Goal: Contribute content: Contribute content

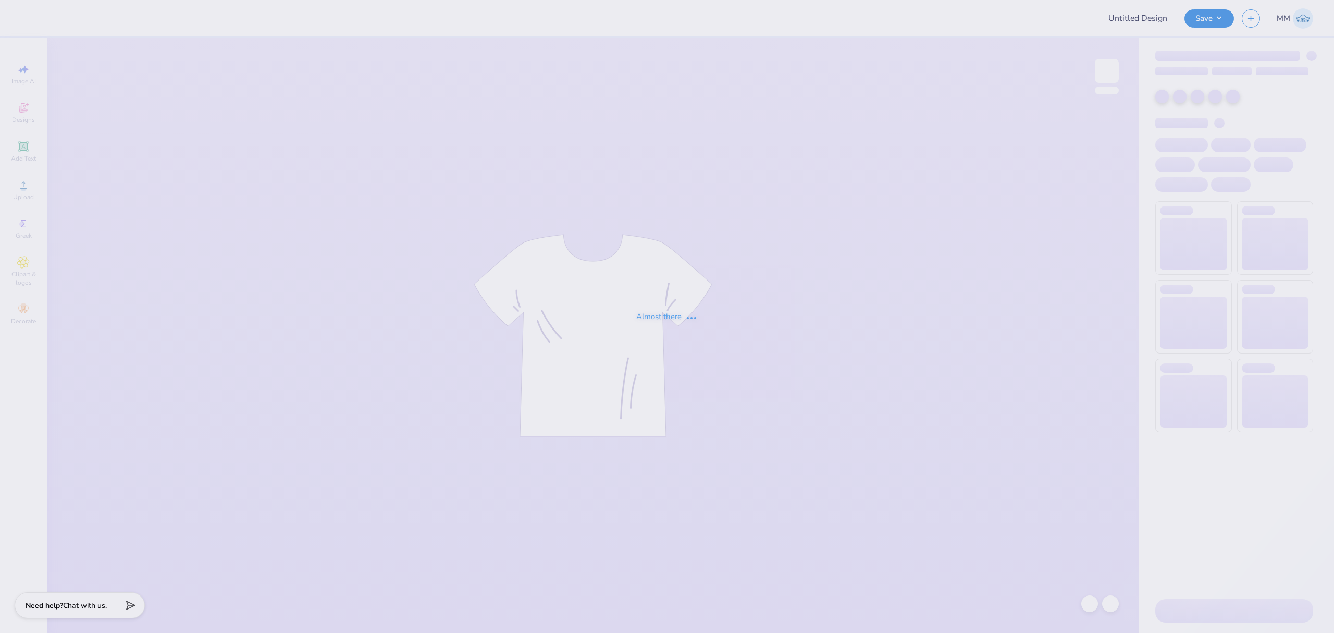
type input "Lambda Chi fall rush"
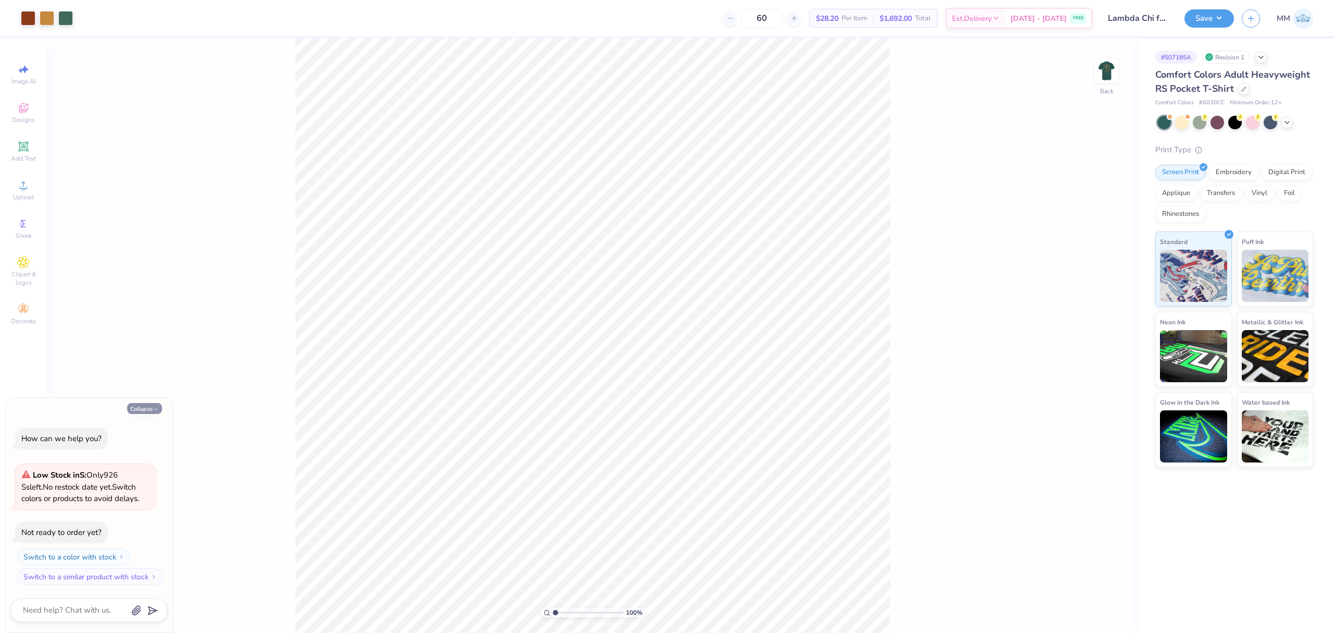
click at [149, 409] on button "Collapse" at bounding box center [144, 408] width 35 height 11
type textarea "x"
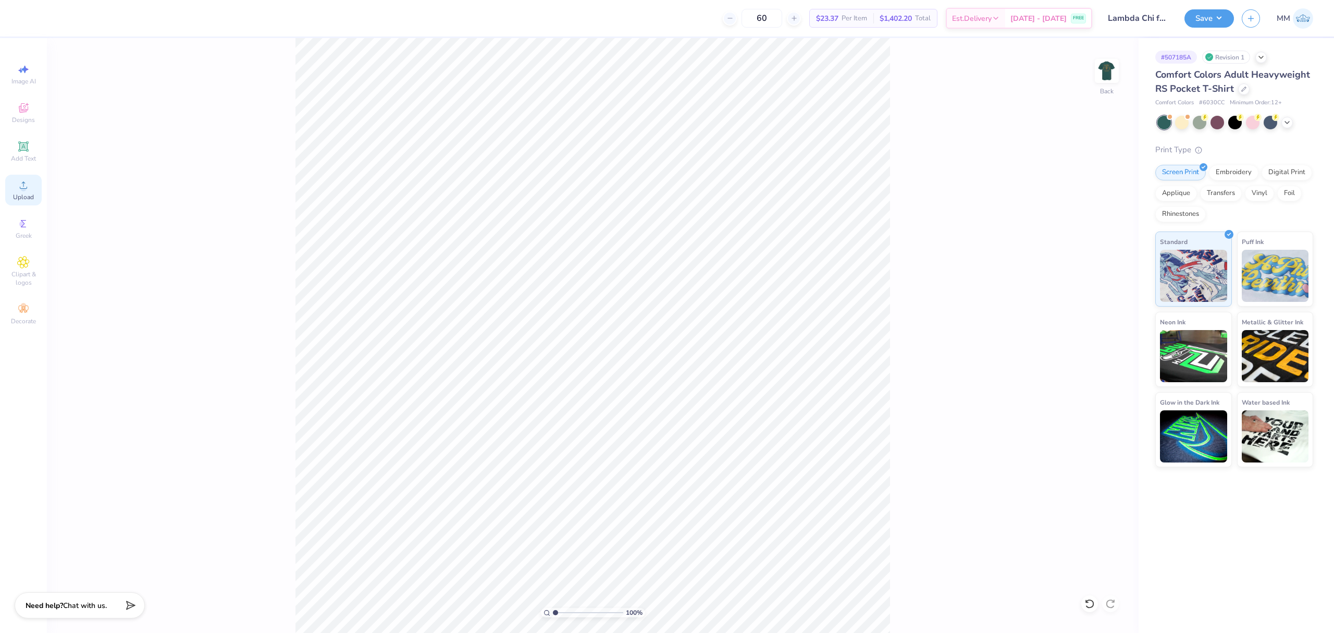
click at [36, 181] on div "Upload" at bounding box center [23, 190] width 36 height 31
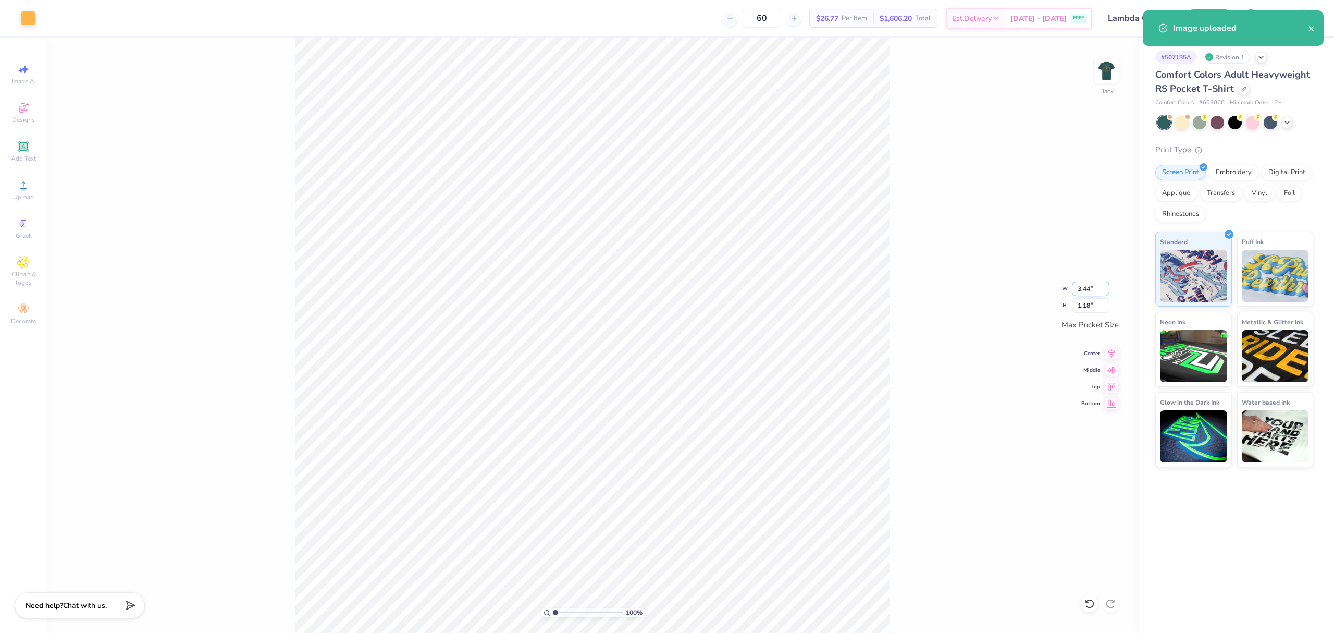
click at [1082, 281] on input "3.44" at bounding box center [1091, 288] width 38 height 15
type input "3.50"
type input "1.20"
click at [1112, 354] on icon at bounding box center [1111, 352] width 15 height 13
click at [1112, 370] on icon at bounding box center [1112, 368] width 9 height 7
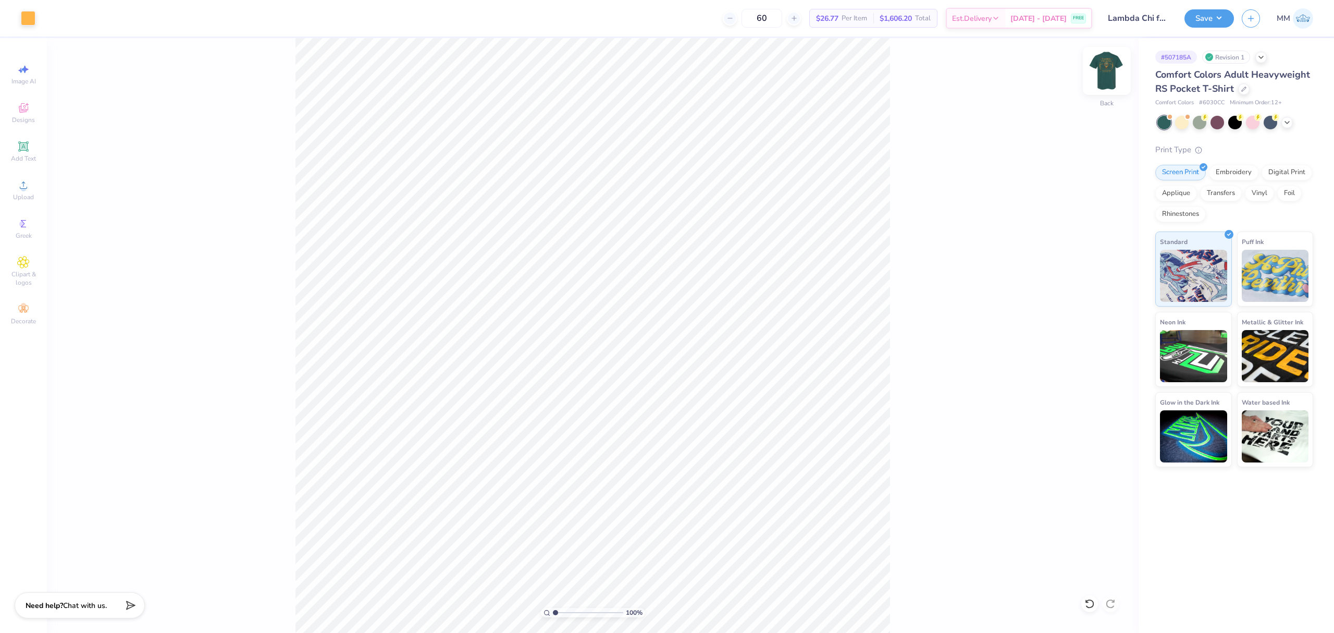
click at [1106, 76] on img at bounding box center [1107, 71] width 42 height 42
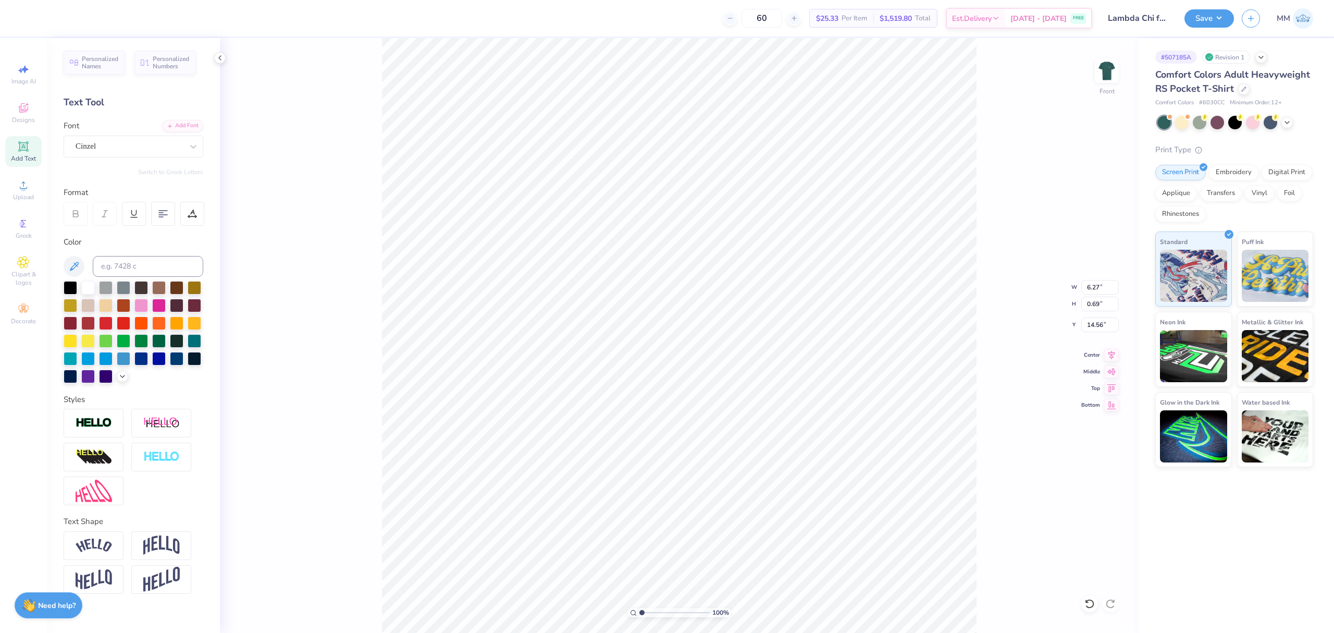
type input "20.68"
click at [34, 189] on div "Upload" at bounding box center [23, 190] width 36 height 31
type input "14.24"
type input "18.00"
type input "5.25"
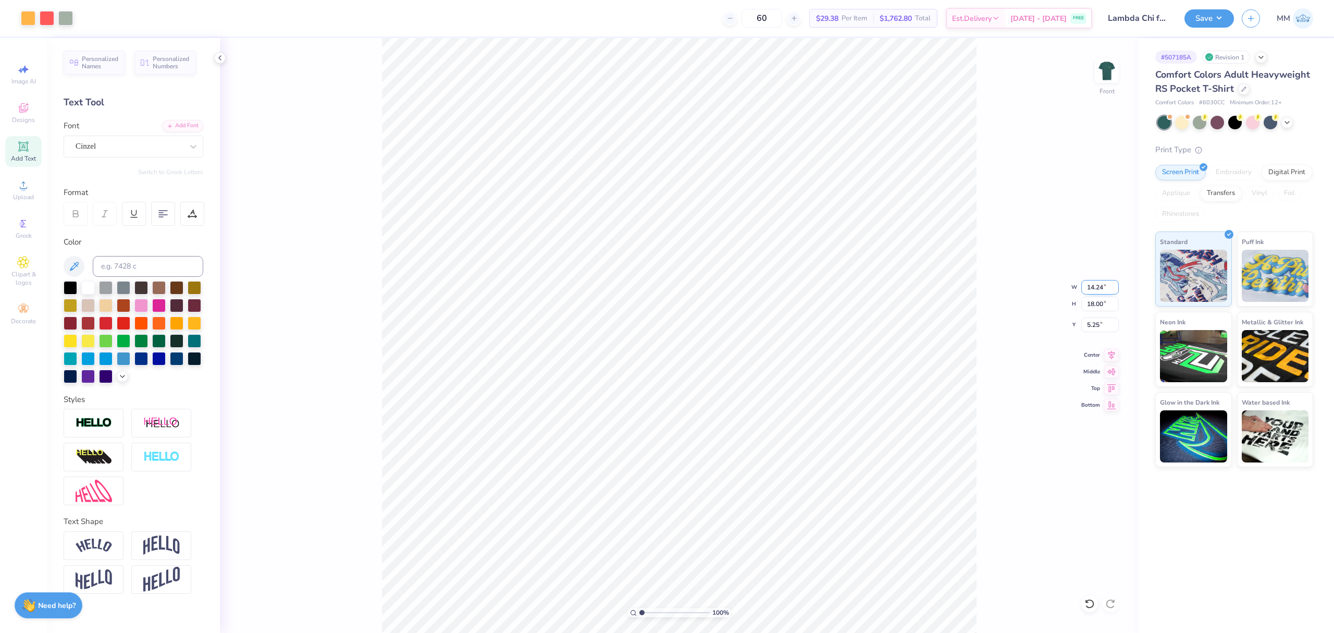
click at [1097, 281] on input "14.24" at bounding box center [1101, 287] width 38 height 15
type input "12.00"
type input "15.16"
click at [1095, 330] on input "6.67" at bounding box center [1101, 324] width 38 height 15
type input "3.00"
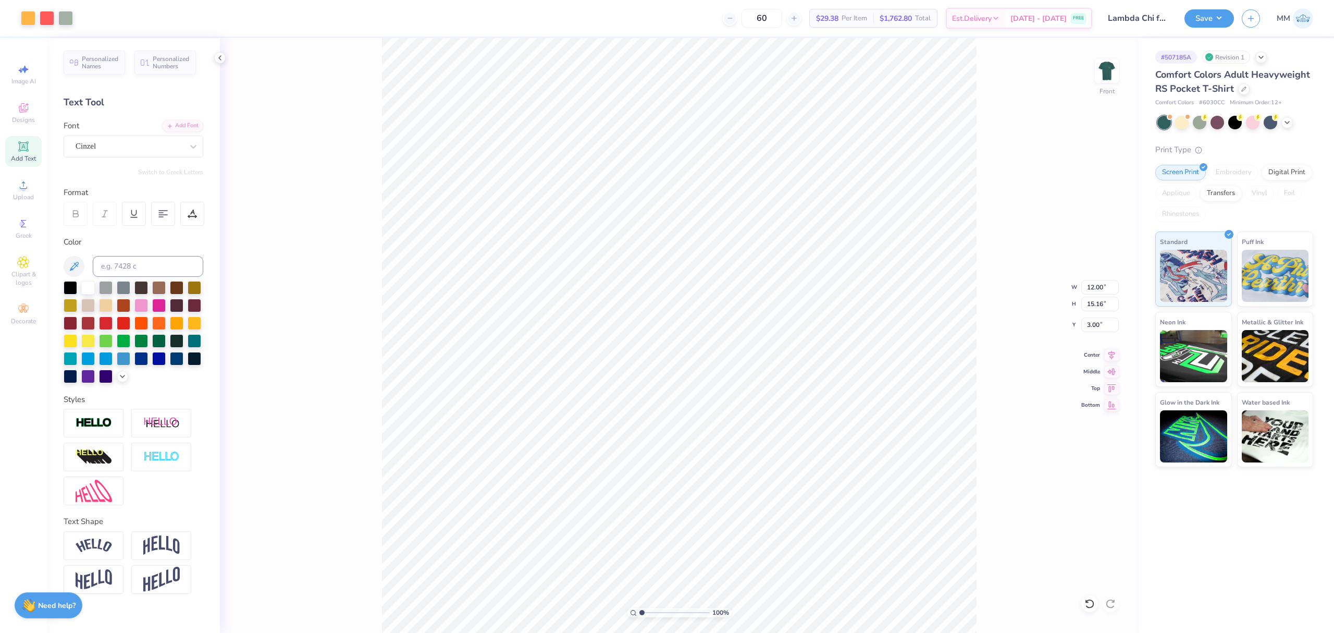
type input "6.27"
type input "0.69"
type input "20.68"
click at [191, 128] on div "Add Font" at bounding box center [182, 125] width 41 height 12
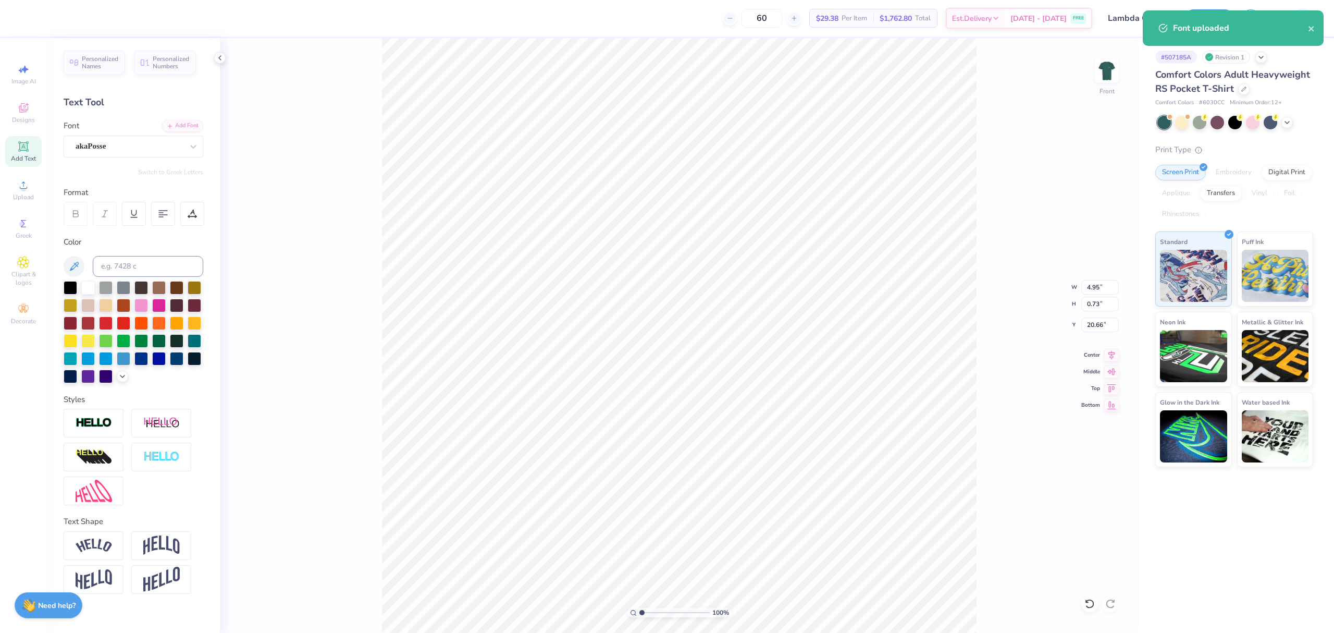
scroll to position [11, 1]
type textarea "[GEOGRAPHIC_DATA], [GEOGRAPHIC_DATA]"
click at [191, 213] on icon at bounding box center [192, 213] width 9 height 9
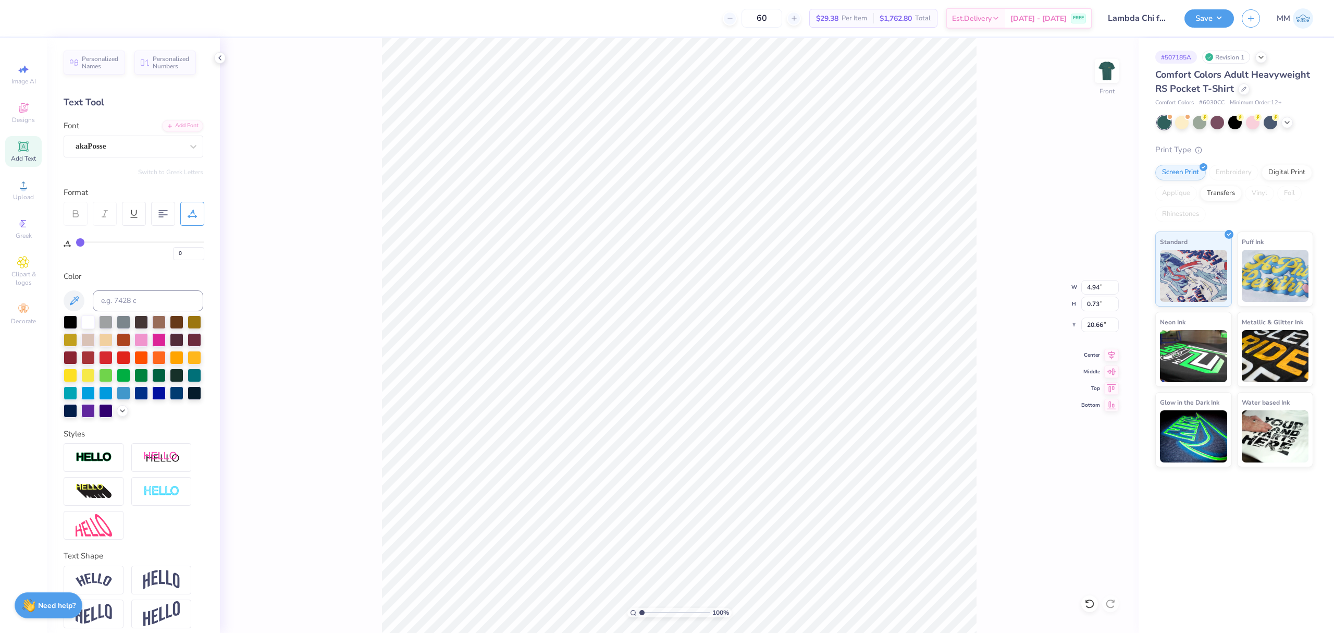
type input "2"
type input "3"
type input "4"
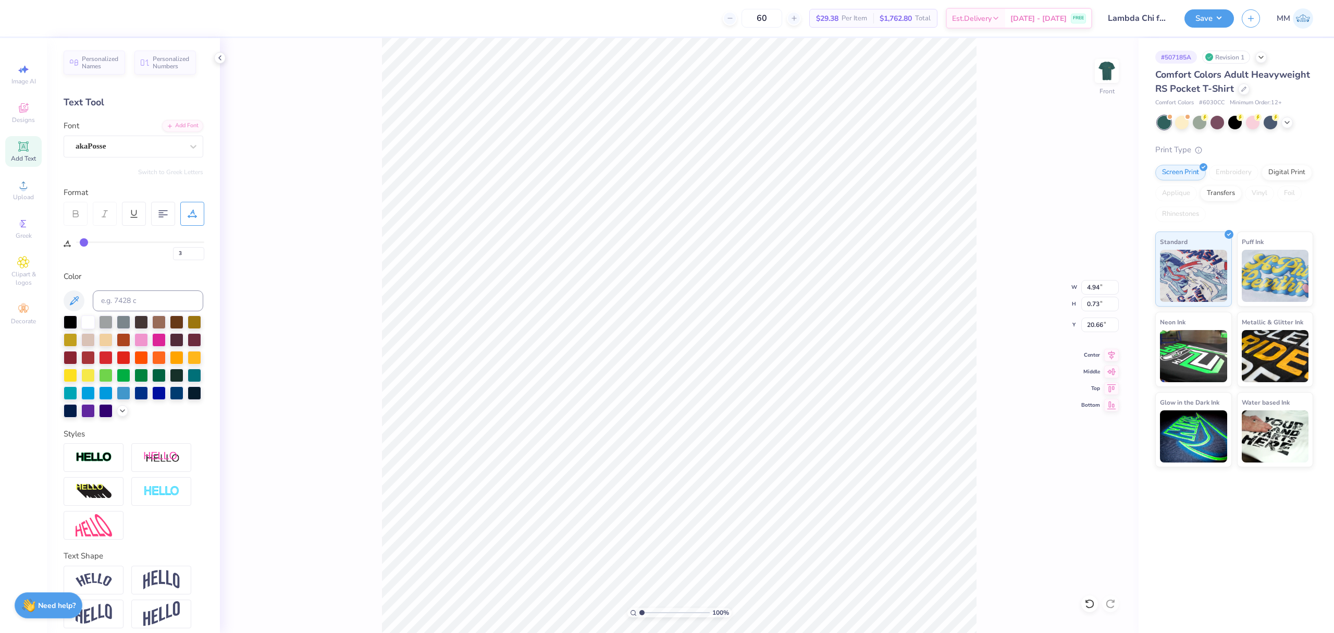
type input "4"
type input "5"
type input "6"
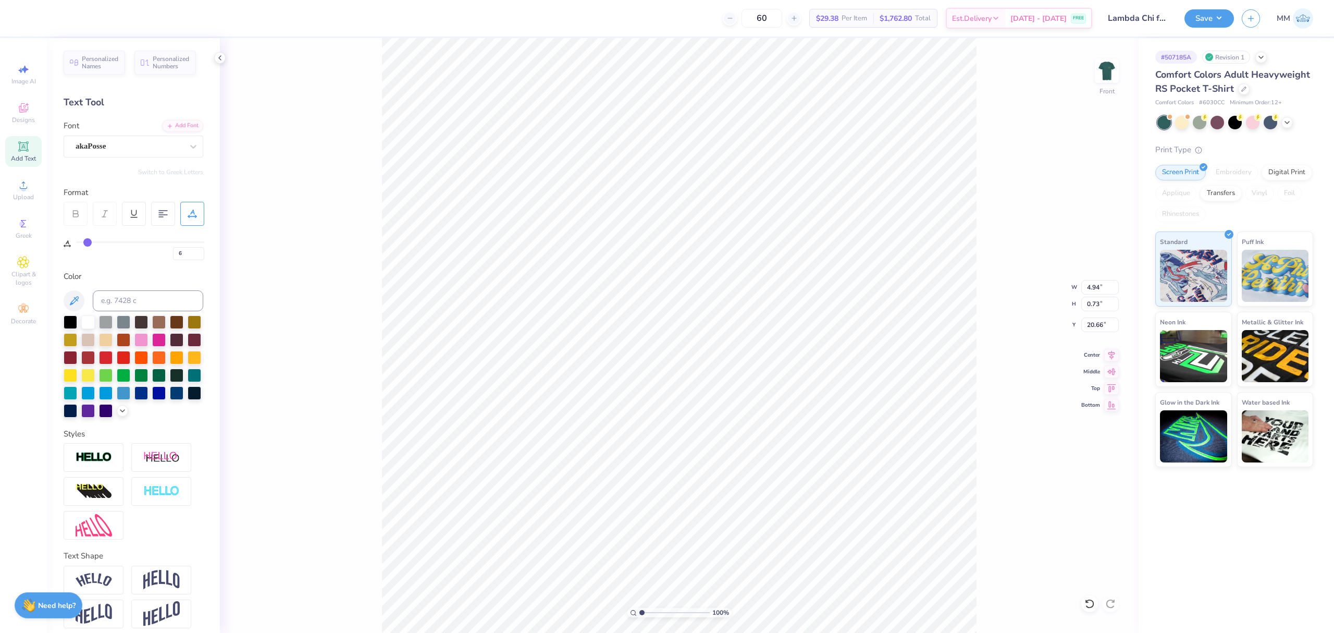
type input "7"
type input "8"
type input "9"
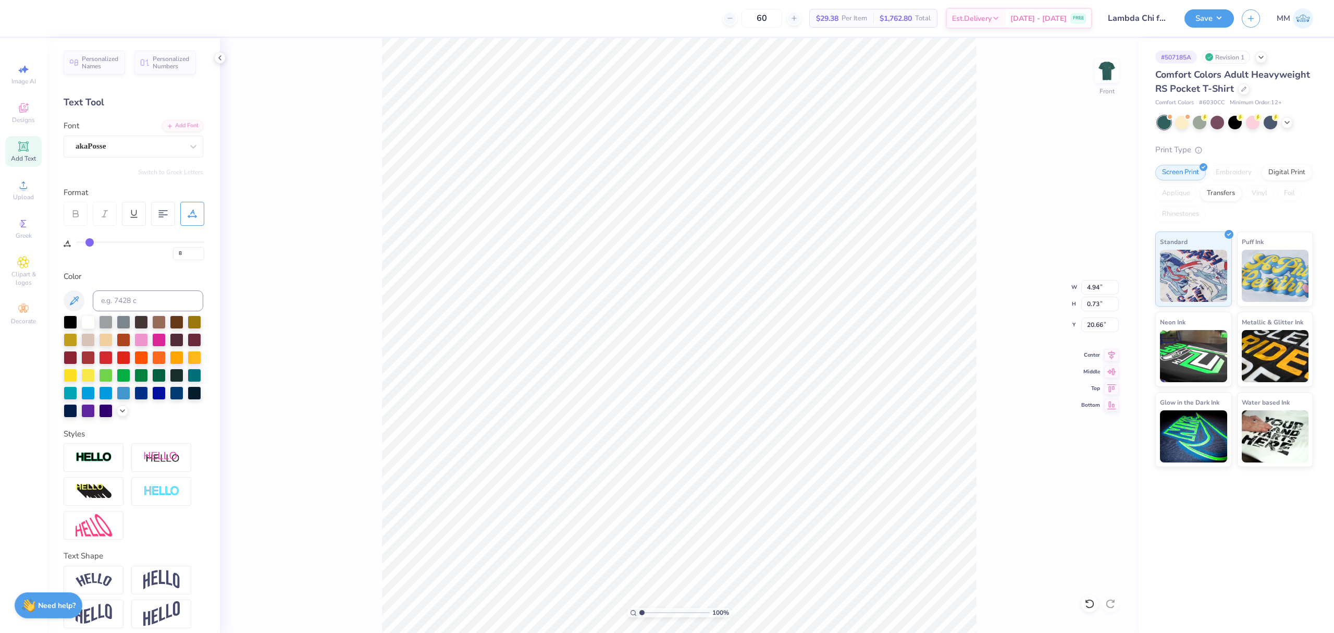
type input "9"
type input "10"
drag, startPoint x: 82, startPoint y: 241, endPoint x: 92, endPoint y: 243, distance: 10.6
type input "10"
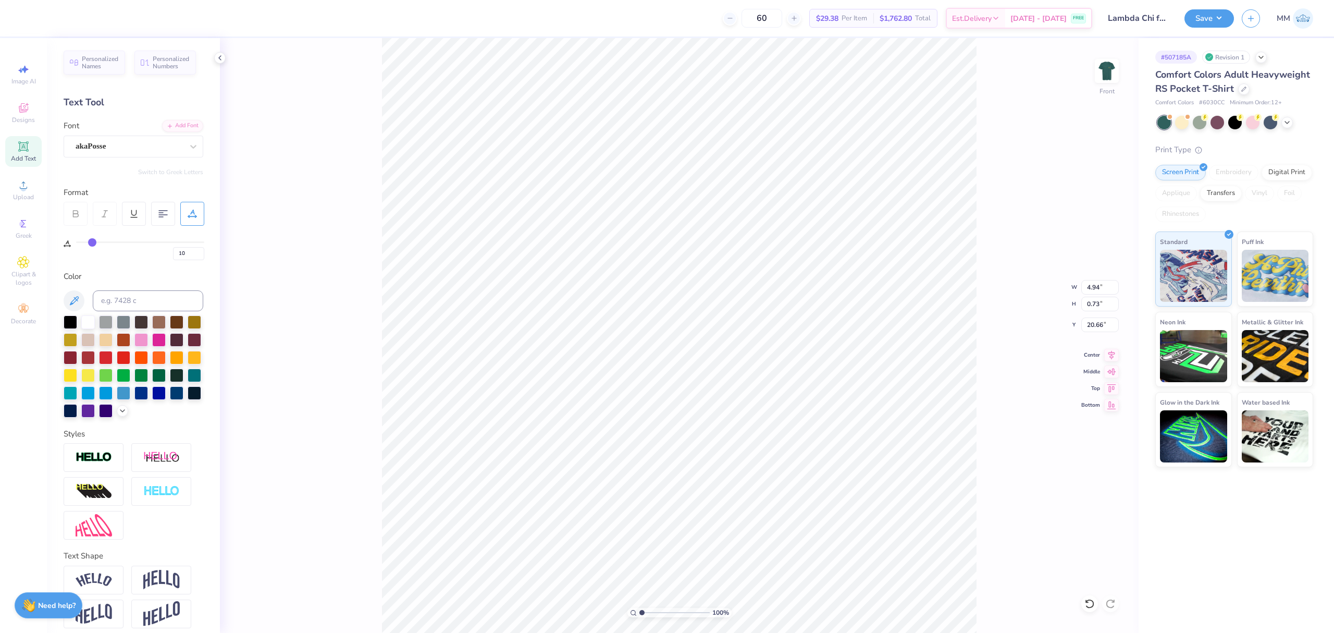
click at [92, 243] on input "range" at bounding box center [140, 242] width 128 height 2
type input "5.92"
type input "11"
type input "12"
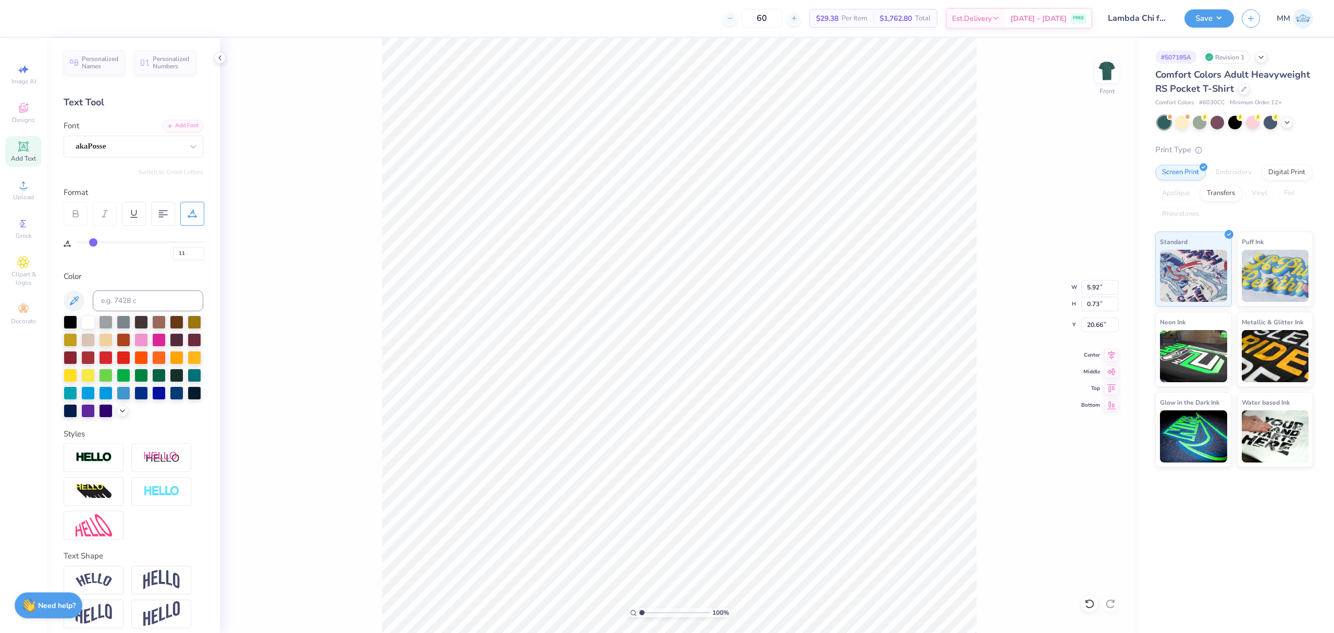
type input "12"
type input "13"
type input "14"
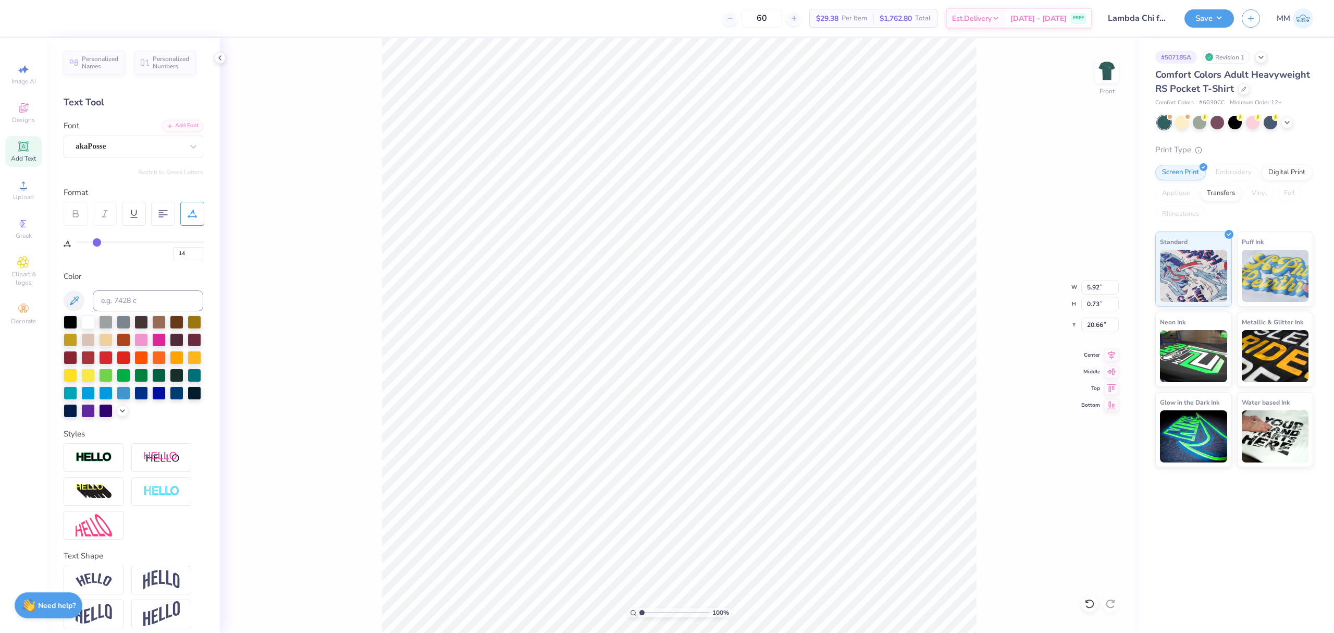
type input "15"
type input "16"
type input "17"
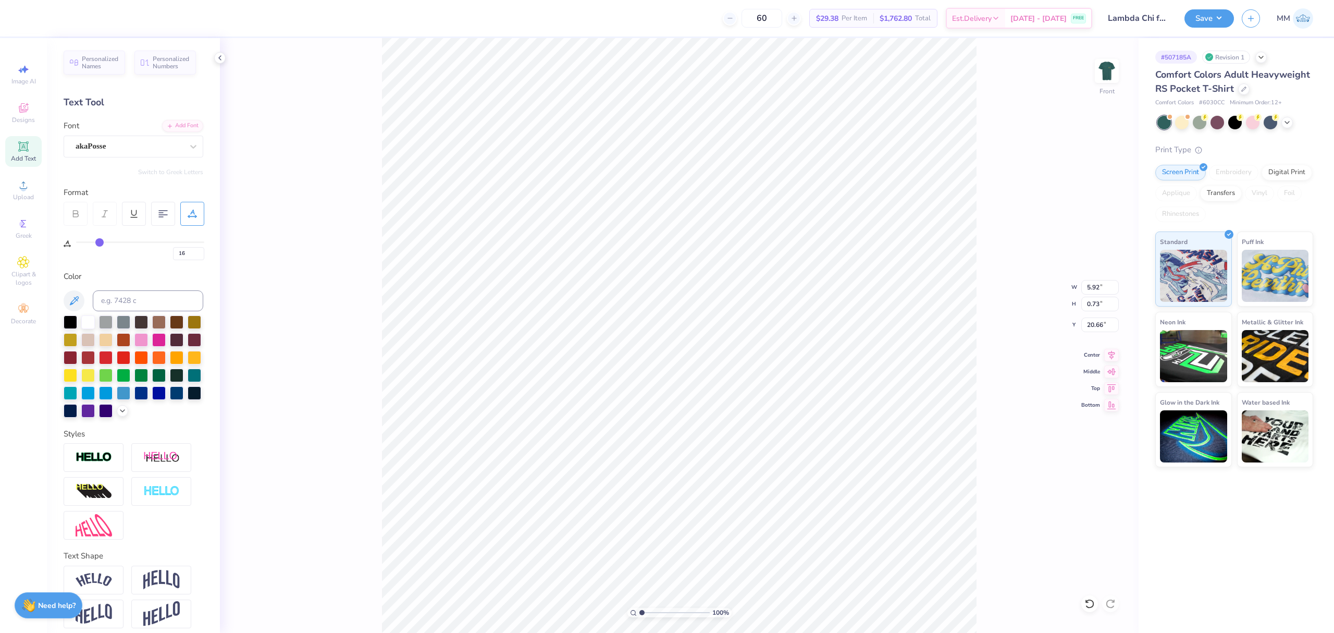
type input "17"
drag, startPoint x: 92, startPoint y: 243, endPoint x: 101, endPoint y: 242, distance: 8.4
type input "17"
click at [101, 242] on input "range" at bounding box center [140, 242] width 128 height 2
type input "6.60"
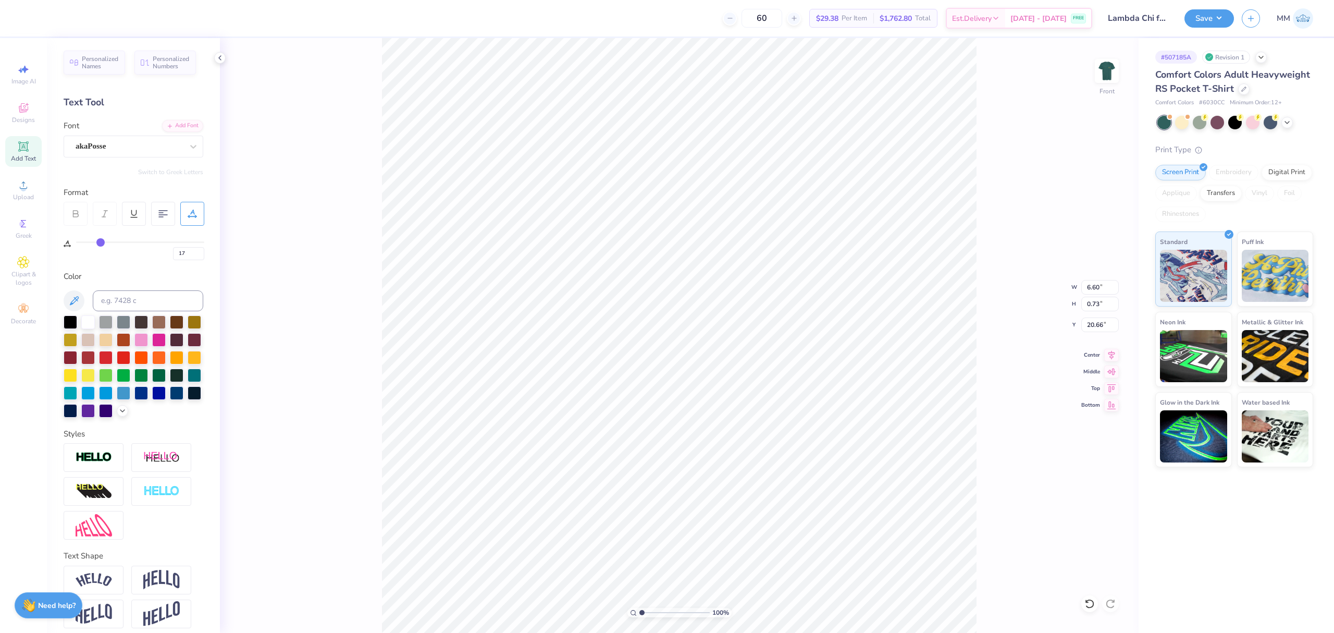
type input "4.31"
type input "0.48"
type input "17.11"
drag, startPoint x: 639, startPoint y: 611, endPoint x: 655, endPoint y: 617, distance: 16.8
type input "2.92"
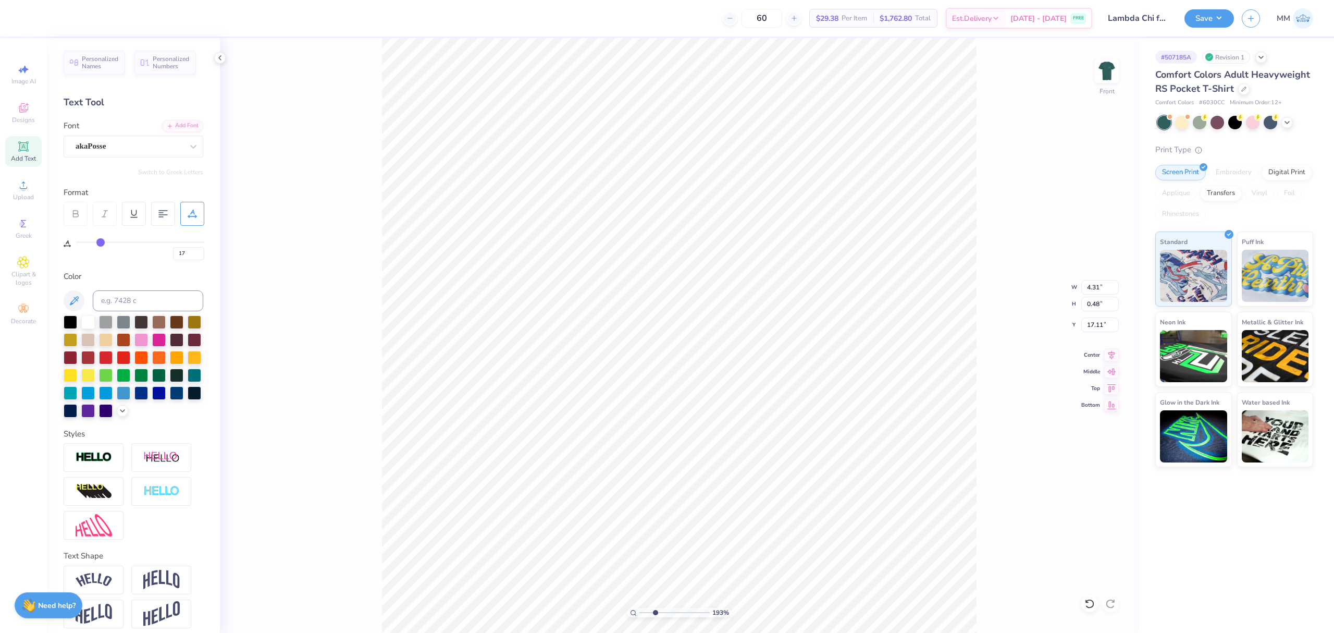
click at [655, 617] on input "range" at bounding box center [675, 612] width 70 height 9
type input "5.14"
type input "0.57"
type input "17.01"
click at [117, 304] on input at bounding box center [148, 300] width 111 height 21
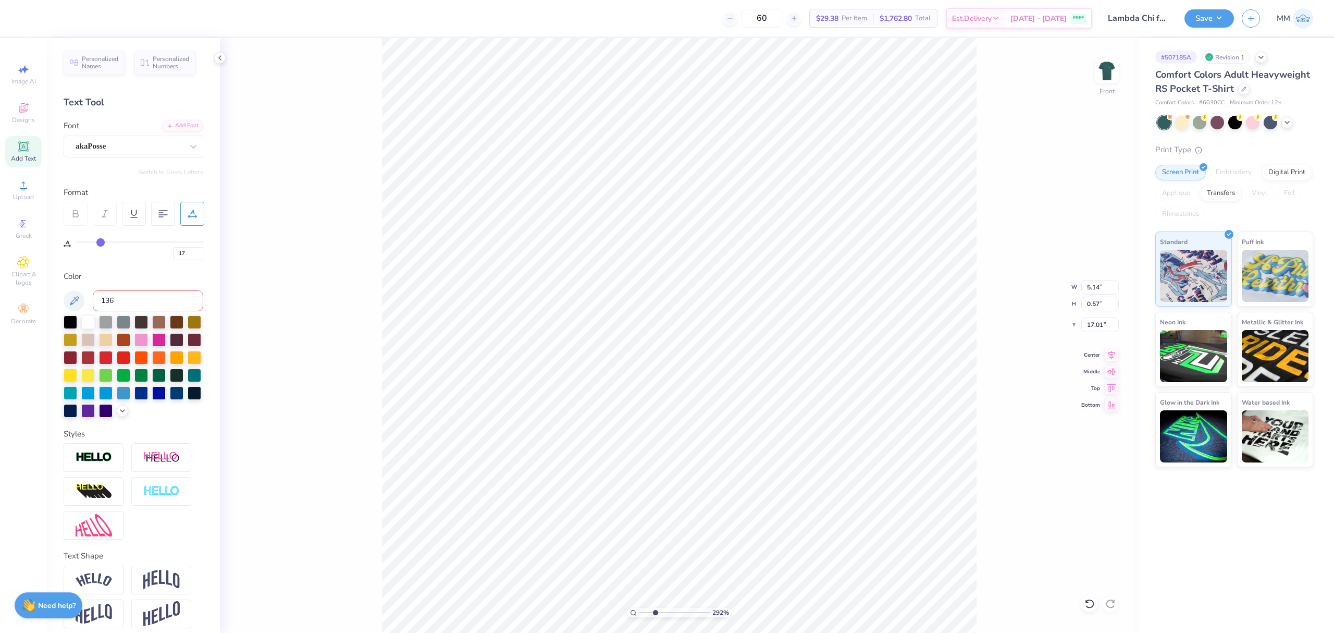
type input "1365"
click at [1108, 358] on icon at bounding box center [1111, 353] width 15 height 13
drag, startPoint x: 655, startPoint y: 612, endPoint x: 596, endPoint y: 605, distance: 59.3
type input "1"
click at [640, 608] on input "range" at bounding box center [675, 612] width 70 height 9
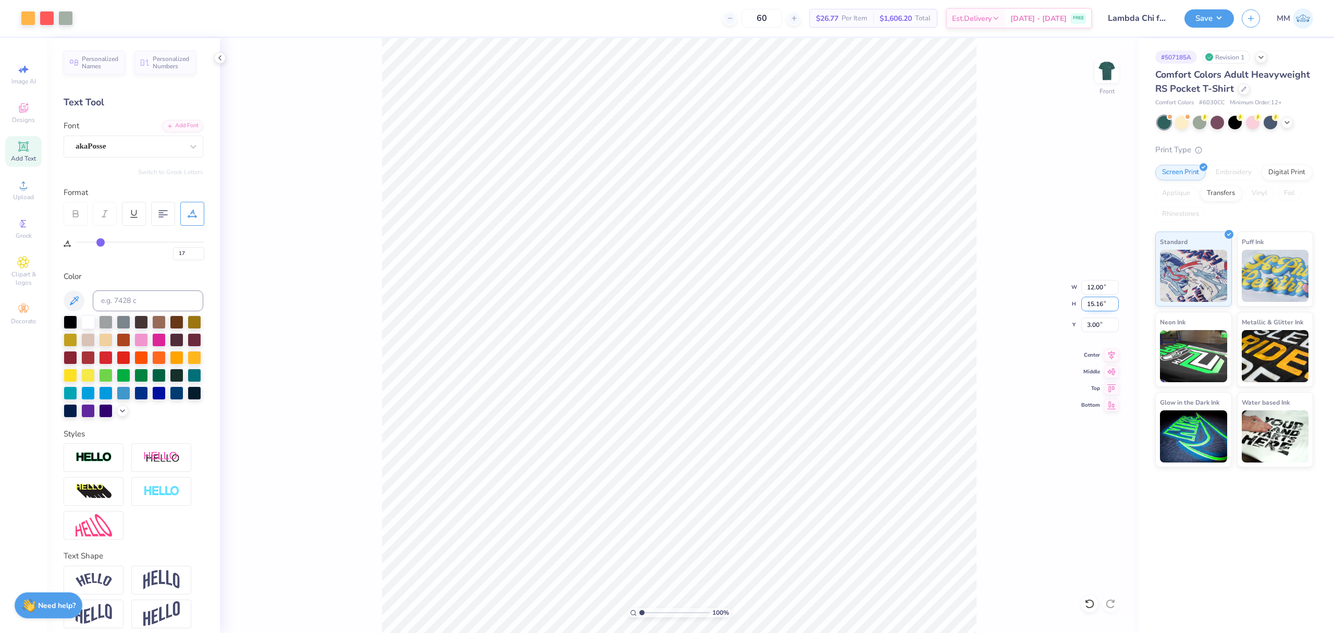
click at [1097, 302] on input "15.16" at bounding box center [1101, 304] width 38 height 15
type input "15"
type input "11.87"
type input "15.00"
drag, startPoint x: 1099, startPoint y: 320, endPoint x: 1105, endPoint y: 320, distance: 5.7
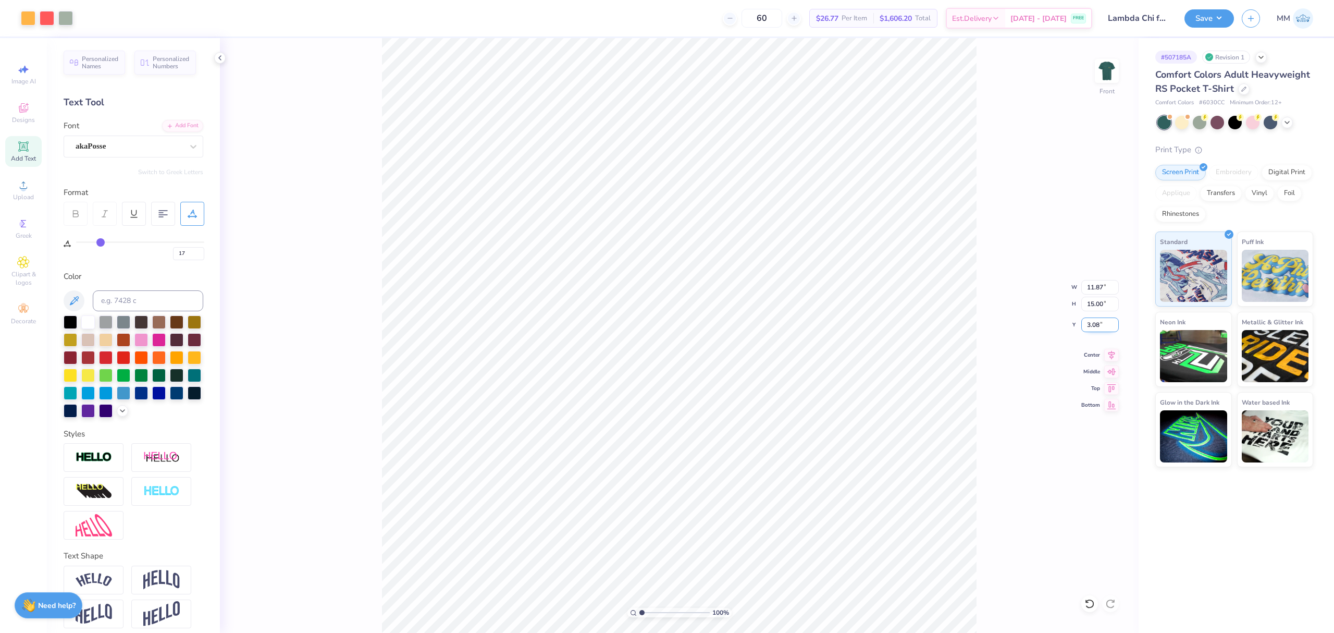
click at [1099, 320] on input "3.08" at bounding box center [1101, 324] width 38 height 15
type input "3.00"
click at [359, 76] on div "100 % Front" at bounding box center [679, 335] width 919 height 595
click at [1103, 282] on input "11.87" at bounding box center [1101, 287] width 38 height 15
type input "11.00"
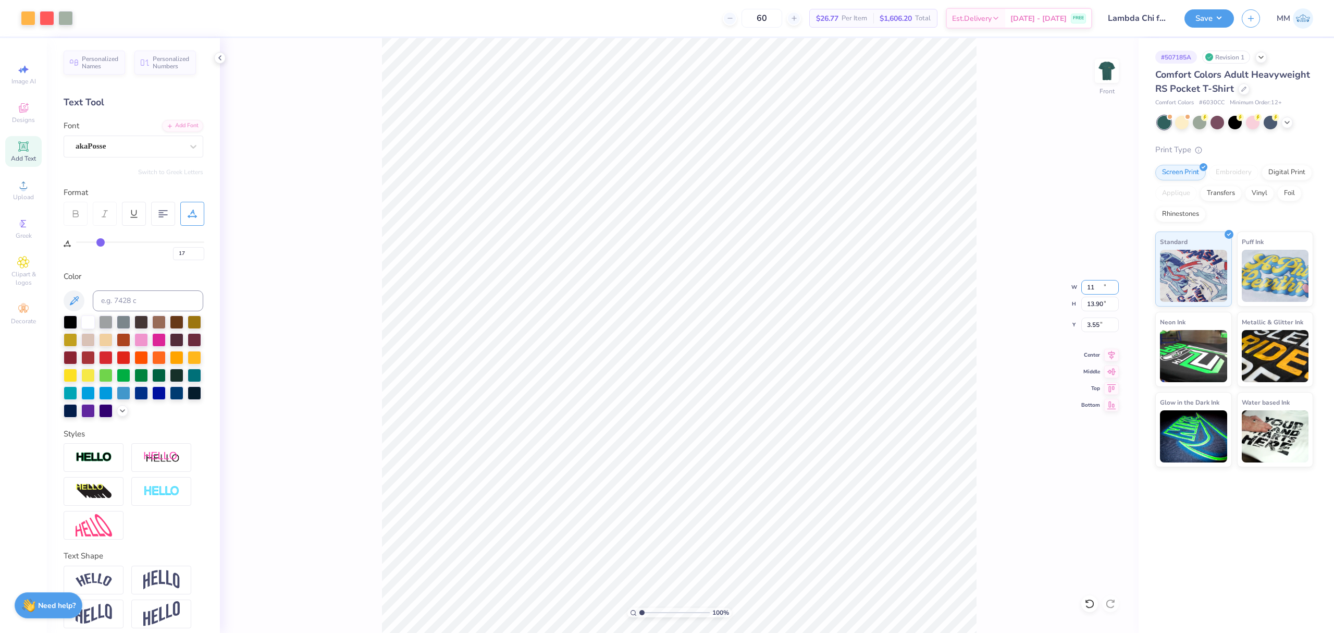
type input "13.90"
click at [1095, 324] on input "3.55" at bounding box center [1101, 324] width 38 height 15
type input "3.00"
drag, startPoint x: 1001, startPoint y: 405, endPoint x: 987, endPoint y: 424, distance: 23.1
click at [1001, 406] on div "100 % Front W 11.00 11.00 " H 13.90 13.90 " Y 3.00 3.00 " Center Middle Top Bot…" at bounding box center [679, 335] width 919 height 595
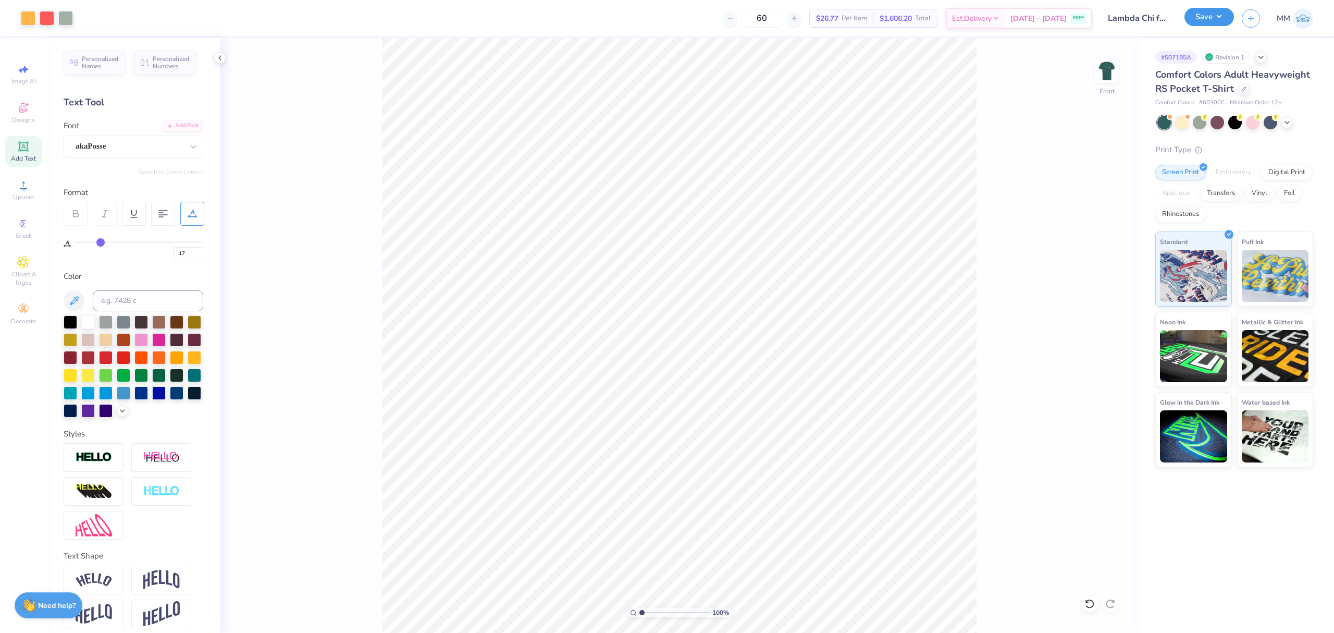
click at [1224, 14] on button "Save" at bounding box center [1210, 17] width 50 height 18
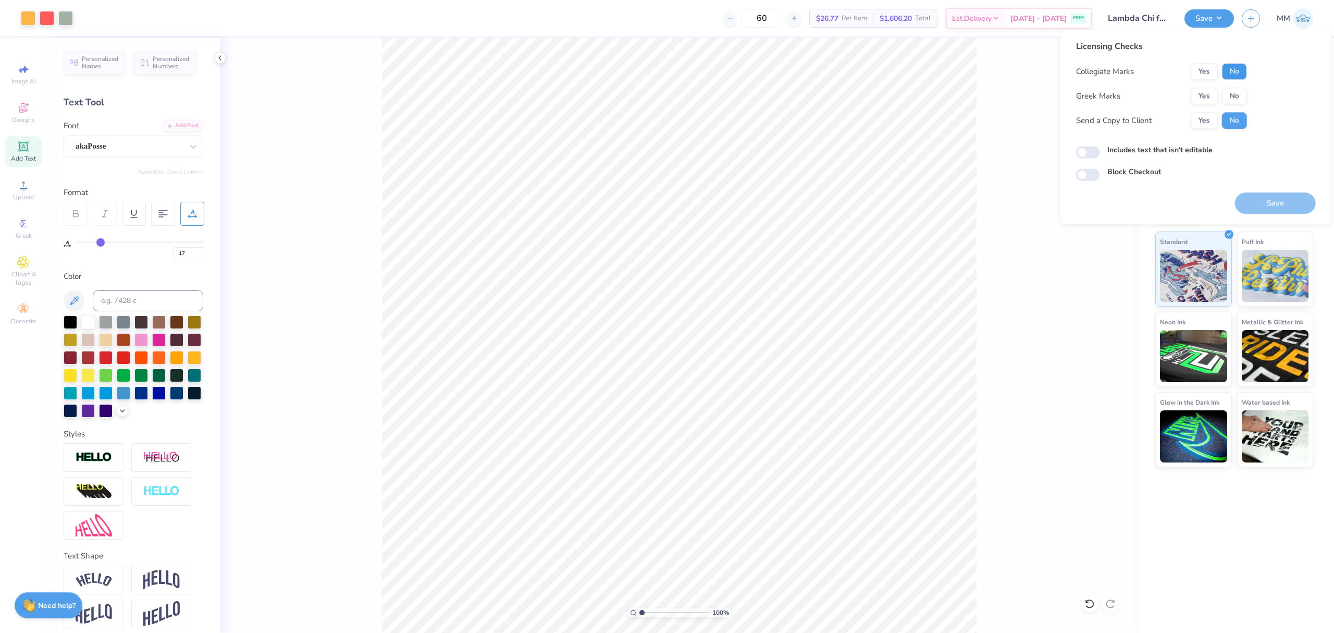
click at [1239, 67] on button "No" at bounding box center [1234, 71] width 25 height 17
click at [1204, 99] on button "Yes" at bounding box center [1204, 96] width 27 height 17
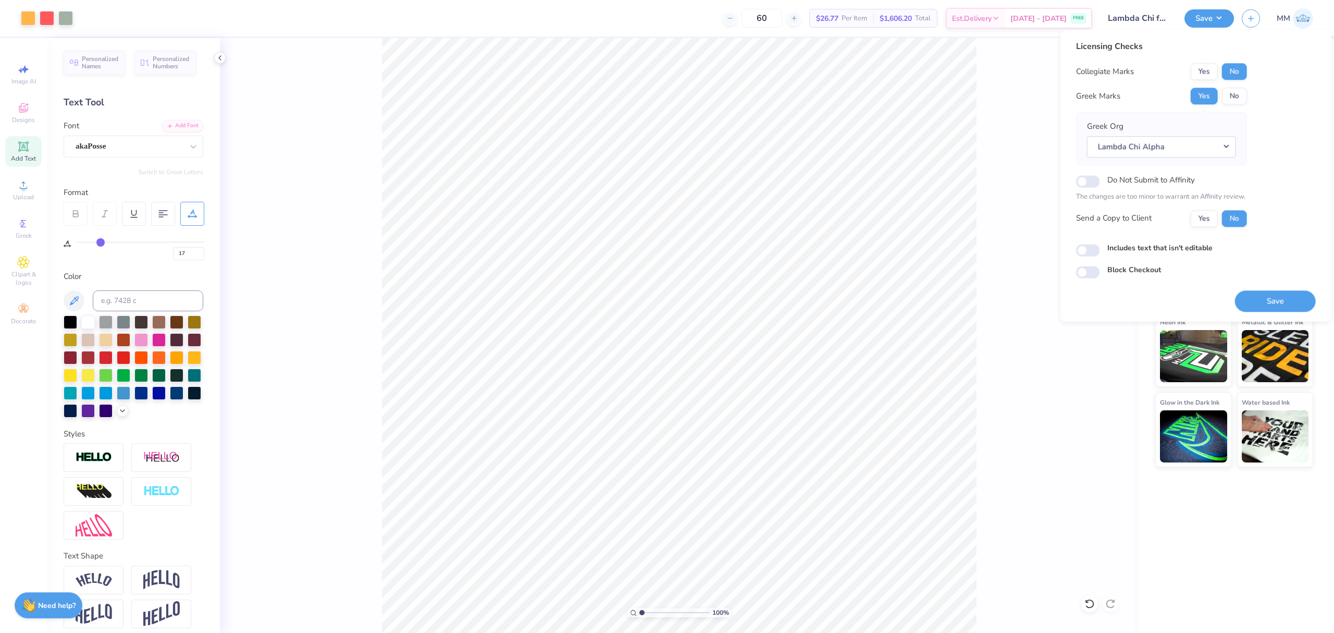
click at [1174, 251] on label "Includes text that isn't editable" at bounding box center [1160, 247] width 105 height 11
click at [1100, 251] on input "Includes text that isn't editable" at bounding box center [1088, 250] width 24 height 13
checkbox input "true"
click at [1258, 301] on button "Save" at bounding box center [1275, 300] width 81 height 21
